Goal: Task Accomplishment & Management: Use online tool/utility

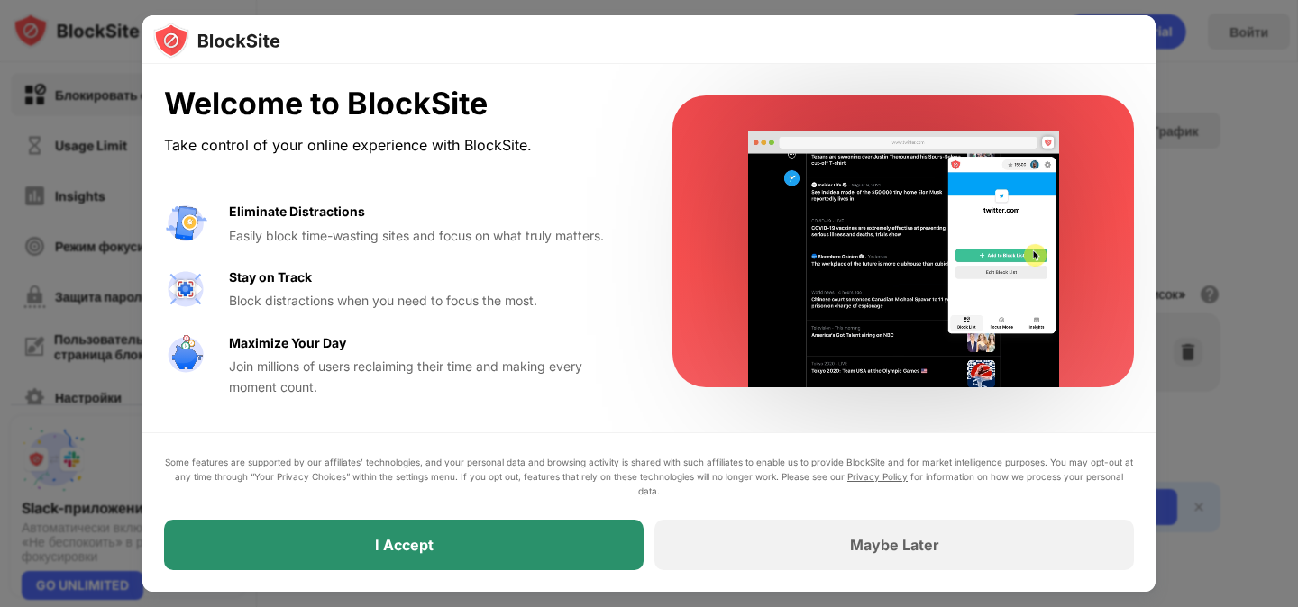
click at [515, 551] on div "I Accept" at bounding box center [403, 545] width 479 height 50
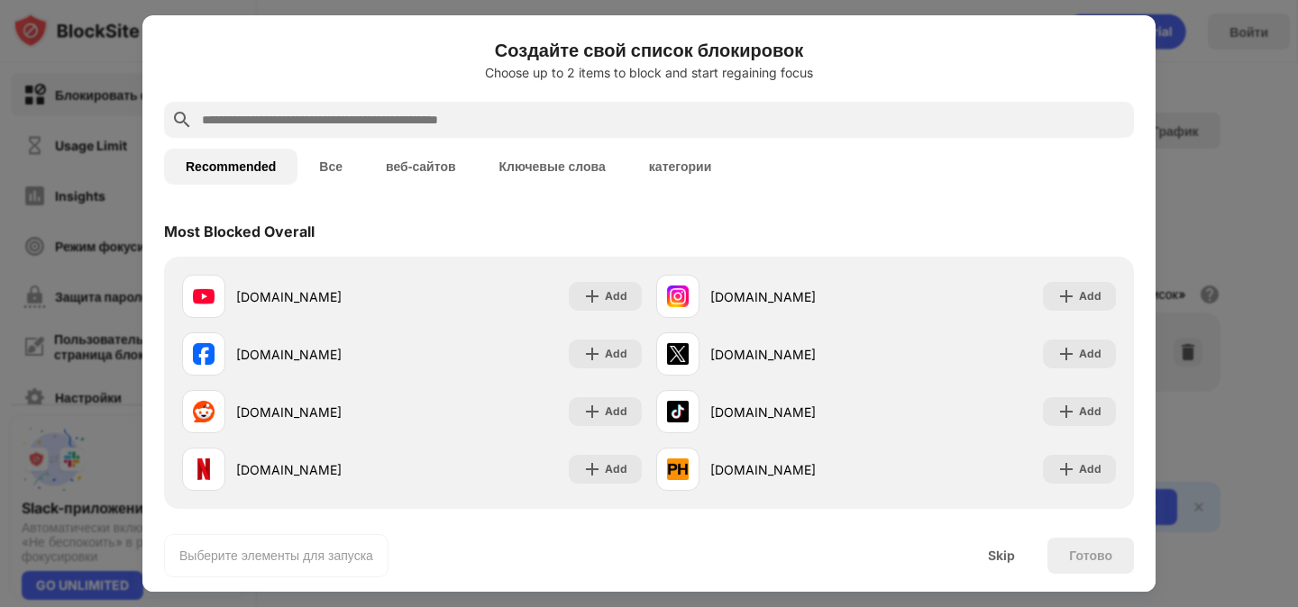
click at [685, 161] on button "категории" at bounding box center [679, 167] width 105 height 36
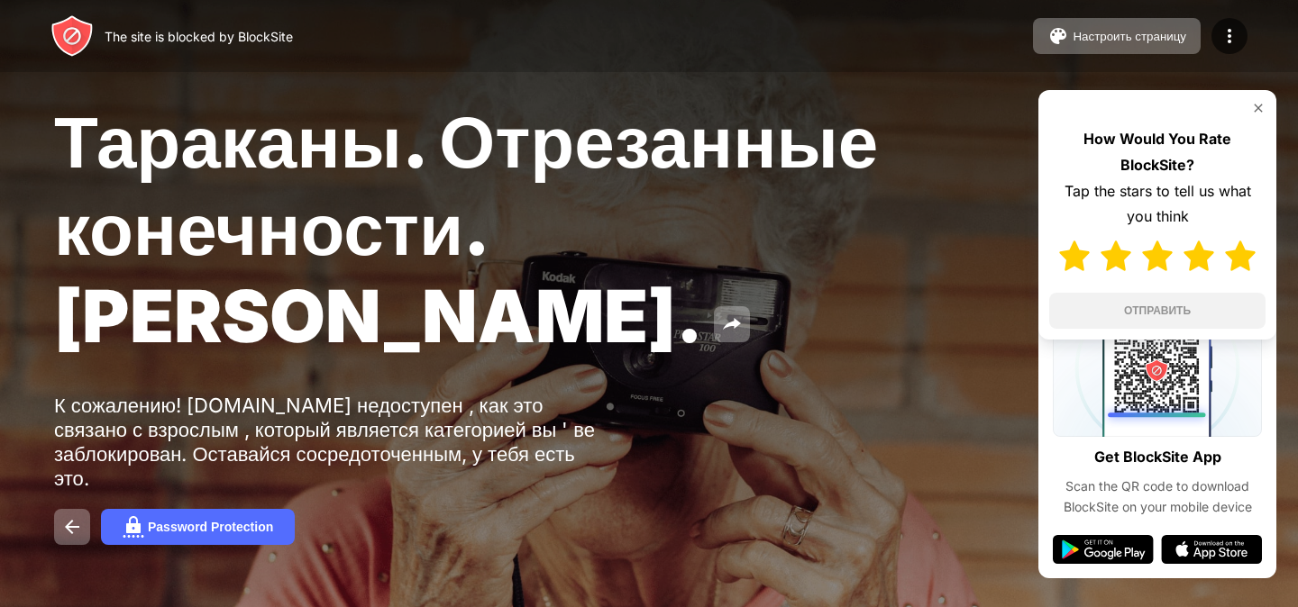
click at [1246, 261] on img at bounding box center [1240, 256] width 31 height 31
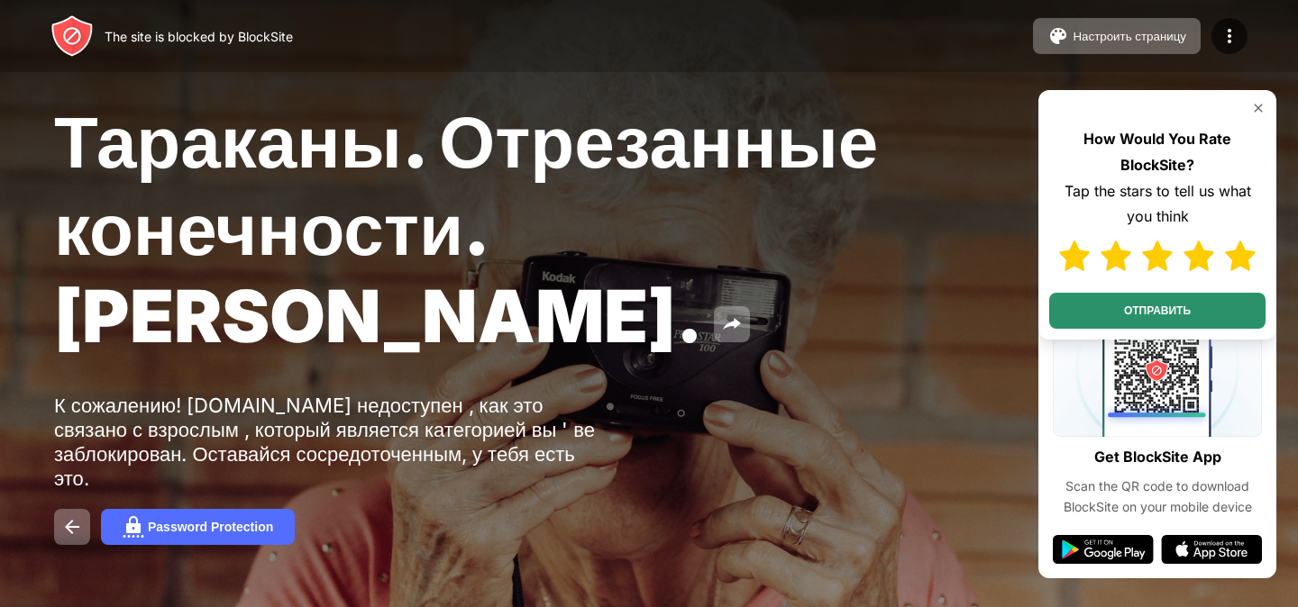
click at [1195, 309] on button "ОТПРАВИТЬ" at bounding box center [1157, 311] width 216 height 36
